Goal: Transaction & Acquisition: Purchase product/service

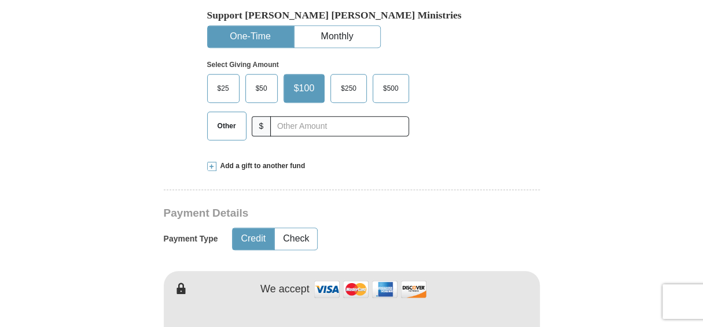
scroll to position [384, 0]
click at [228, 130] on span "Other" at bounding box center [227, 125] width 30 height 17
click at [0, 0] on input "Other" at bounding box center [0, 0] width 0 height 0
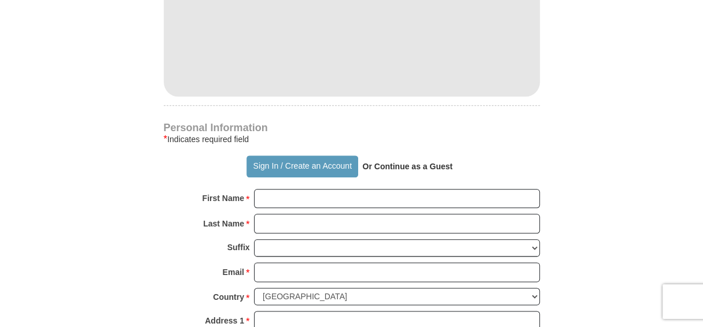
scroll to position [684, 0]
click at [307, 163] on button "Sign In / Create an Account" at bounding box center [302, 167] width 112 height 22
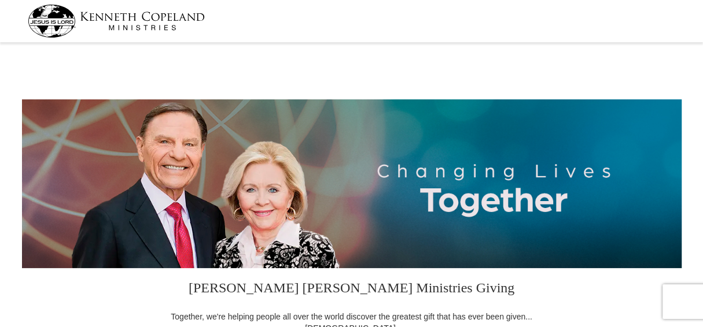
select select "WA"
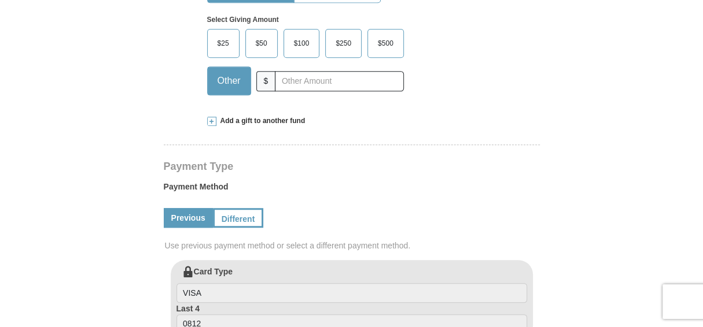
scroll to position [370, 0]
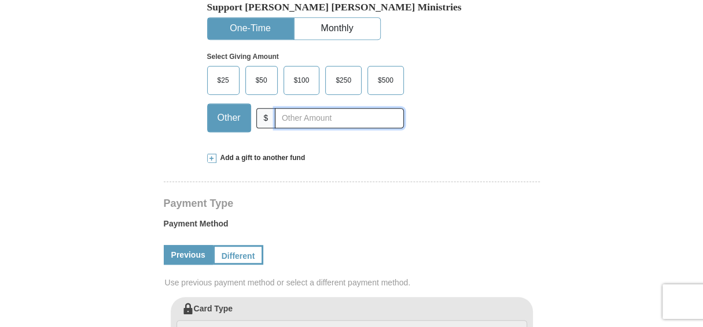
click at [310, 117] on input "text" at bounding box center [339, 118] width 128 height 20
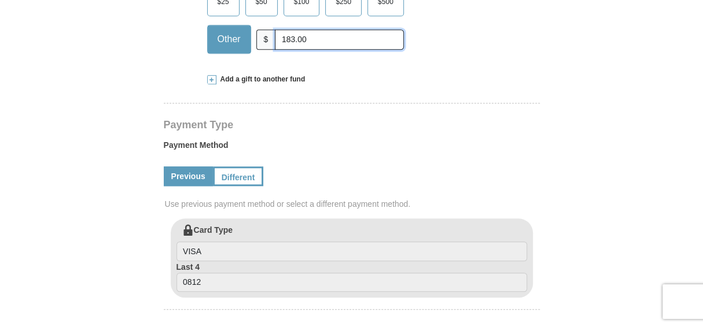
scroll to position [449, 0]
click at [213, 79] on span at bounding box center [211, 79] width 9 height 9
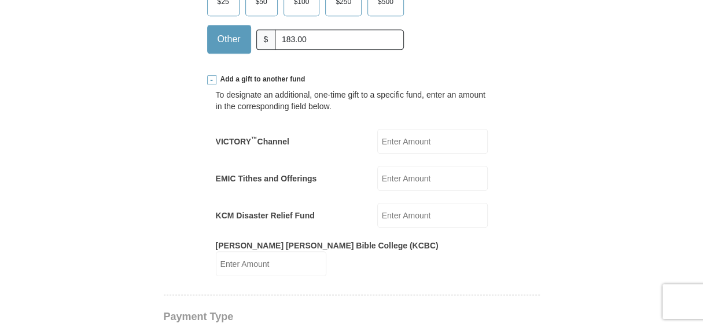
click at [419, 180] on input "EMIC Tithes and Offerings" at bounding box center [432, 178] width 110 height 25
click at [308, 34] on input "183.00" at bounding box center [339, 39] width 128 height 20
type input "1"
click at [402, 184] on input "EMIC Tithes and Offerings" at bounding box center [432, 178] width 110 height 25
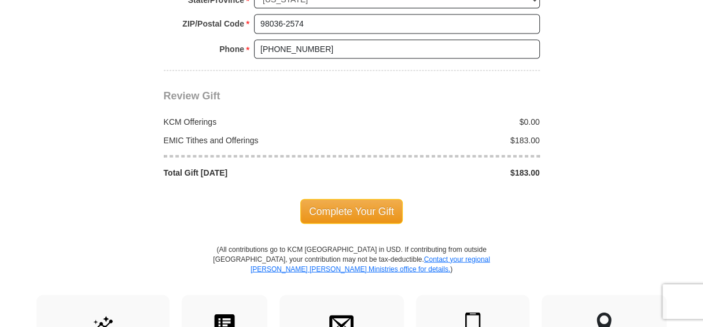
scroll to position [1208, 0]
type input "183.00"
click at [370, 198] on span "Complete Your Gift" at bounding box center [351, 210] width 102 height 24
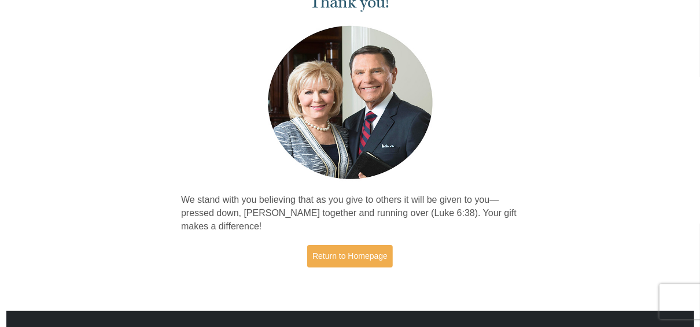
scroll to position [71, 0]
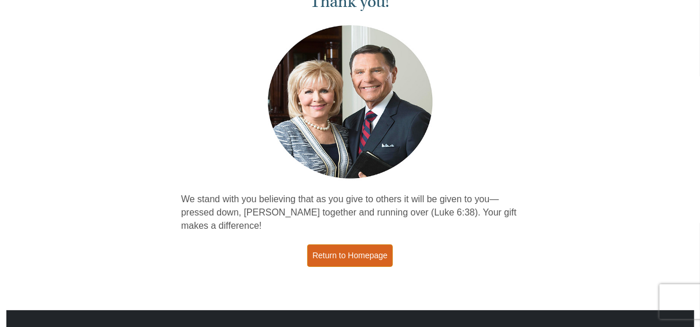
click at [329, 254] on link "Return to Homepage" at bounding box center [350, 256] width 86 height 23
